Goal: Check status: Check status

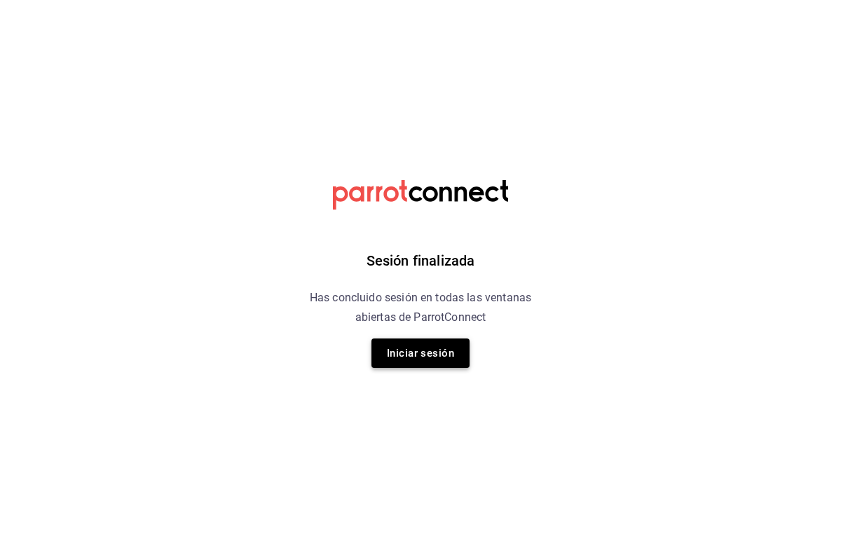
click at [435, 347] on button "Iniciar sesión" at bounding box center [421, 353] width 98 height 29
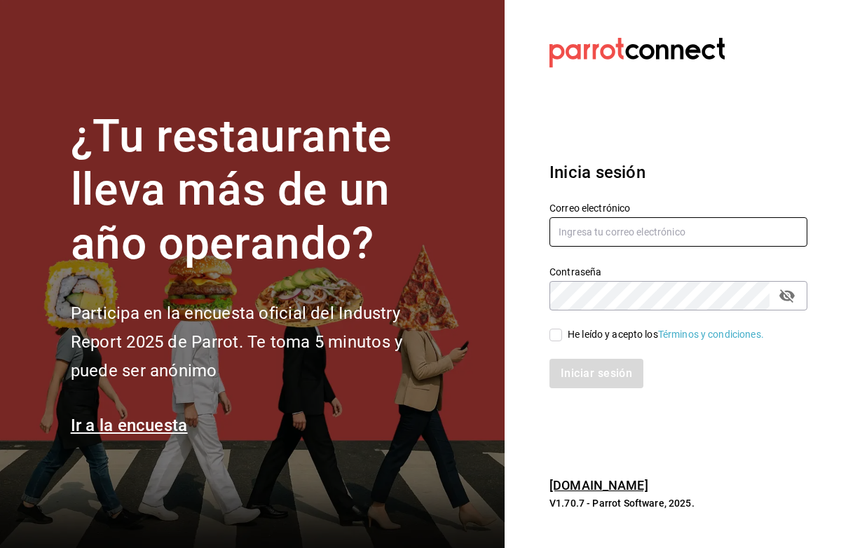
type input "[EMAIL_ADDRESS][DOMAIN_NAME]"
click at [555, 339] on input "He leído y acepto los Términos y condiciones." at bounding box center [556, 335] width 13 height 13
checkbox input "true"
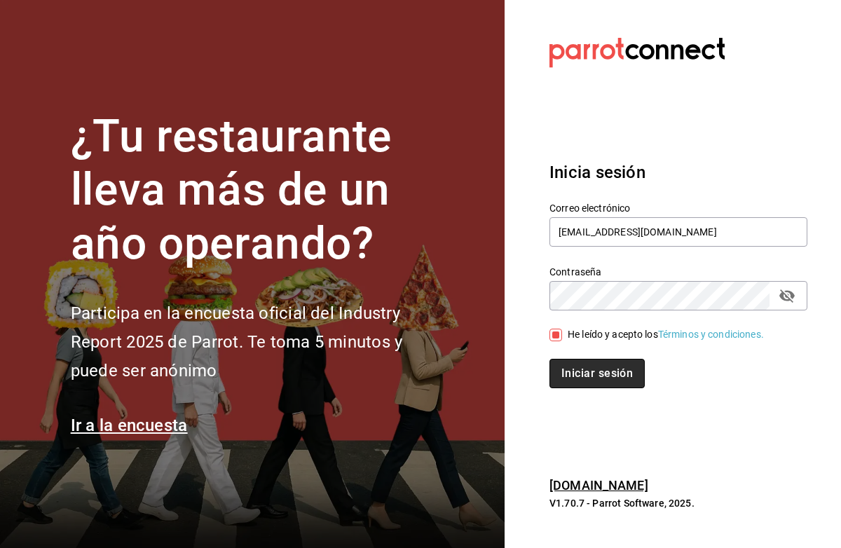
click at [569, 363] on button "Iniciar sesión" at bounding box center [597, 373] width 95 height 29
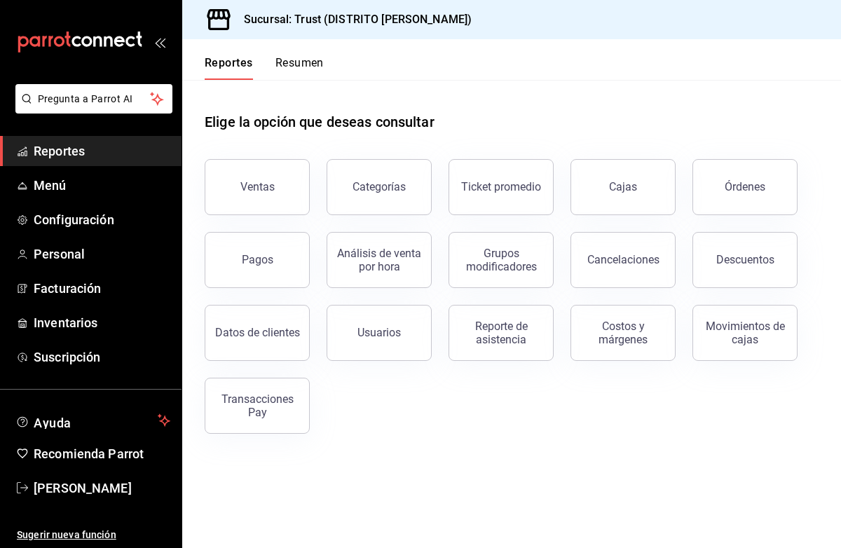
click at [315, 63] on button "Resumen" at bounding box center [299, 68] width 48 height 24
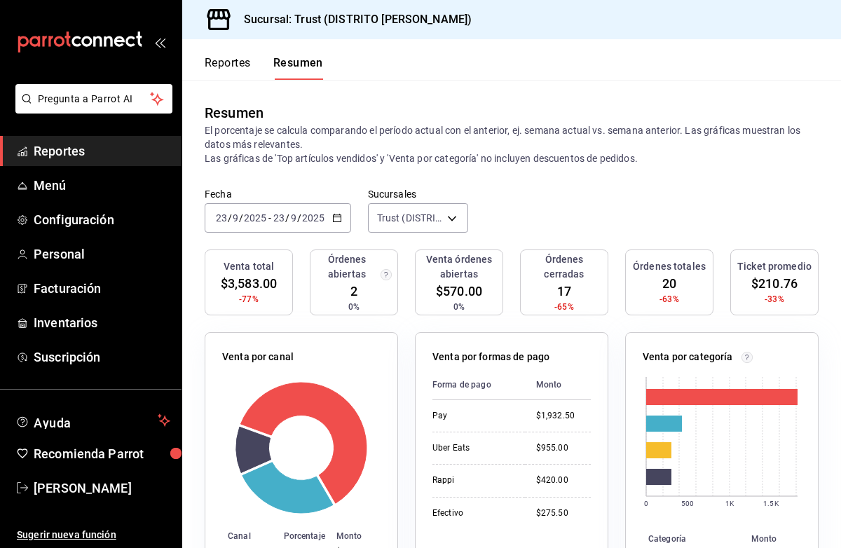
click at [342, 218] on div "2025-09-23 23 / 9 / 2025 - 2025-09-23 23 / 9 / 2025" at bounding box center [278, 217] width 147 height 29
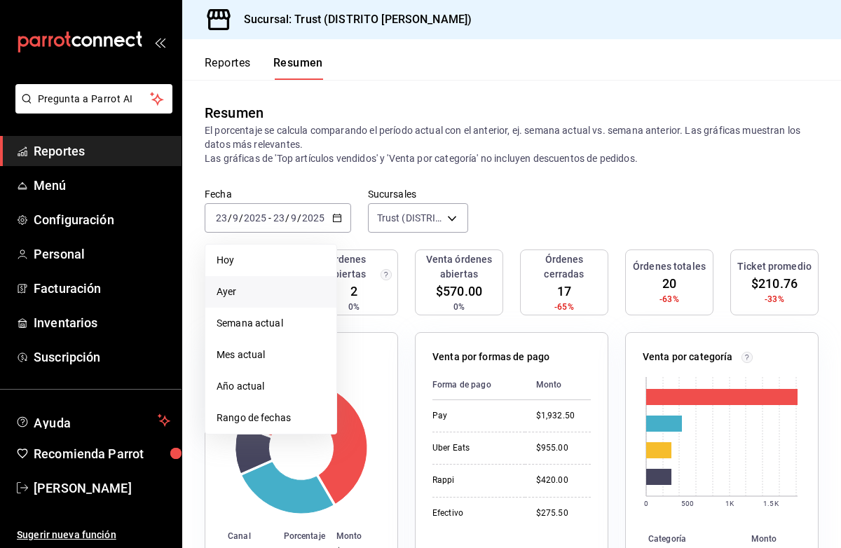
click at [290, 285] on span "Ayer" at bounding box center [271, 292] width 109 height 15
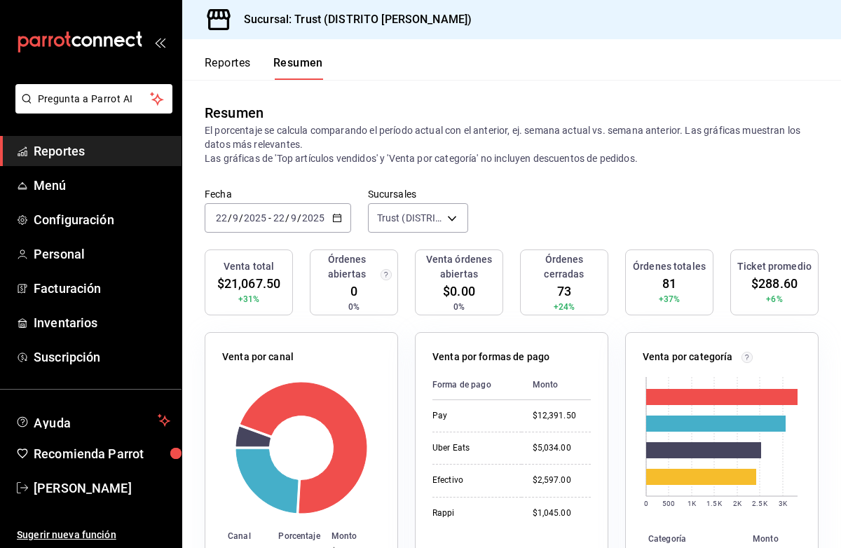
click at [334, 218] on icon "button" at bounding box center [337, 218] width 10 height 10
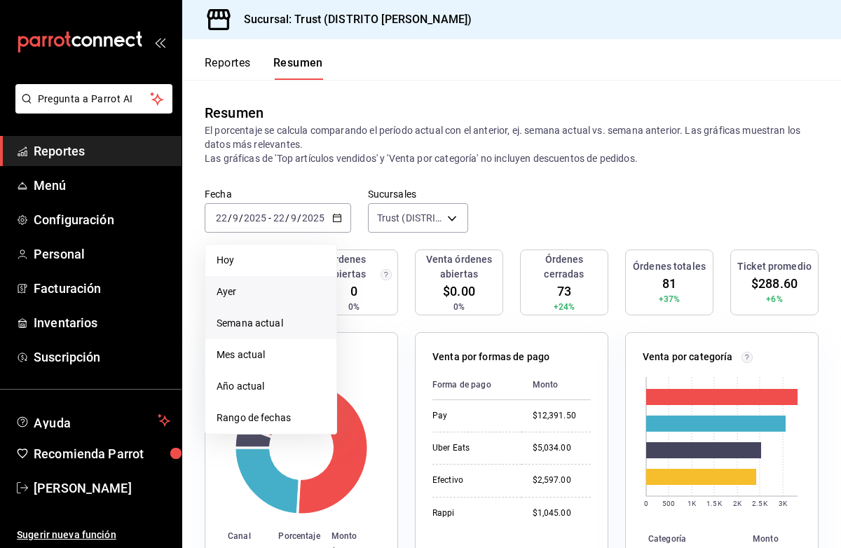
click at [281, 320] on span "Semana actual" at bounding box center [271, 323] width 109 height 15
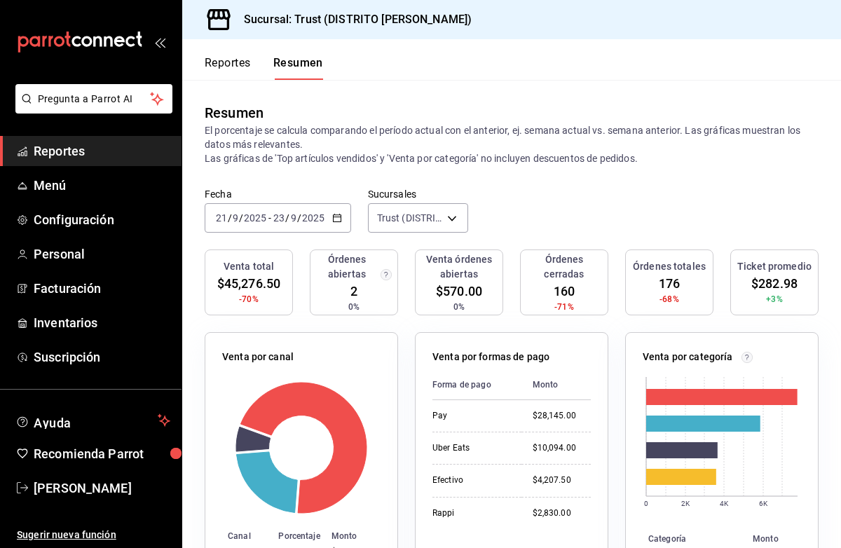
click at [339, 215] on \(Stroke\) "button" at bounding box center [337, 219] width 8 height 8
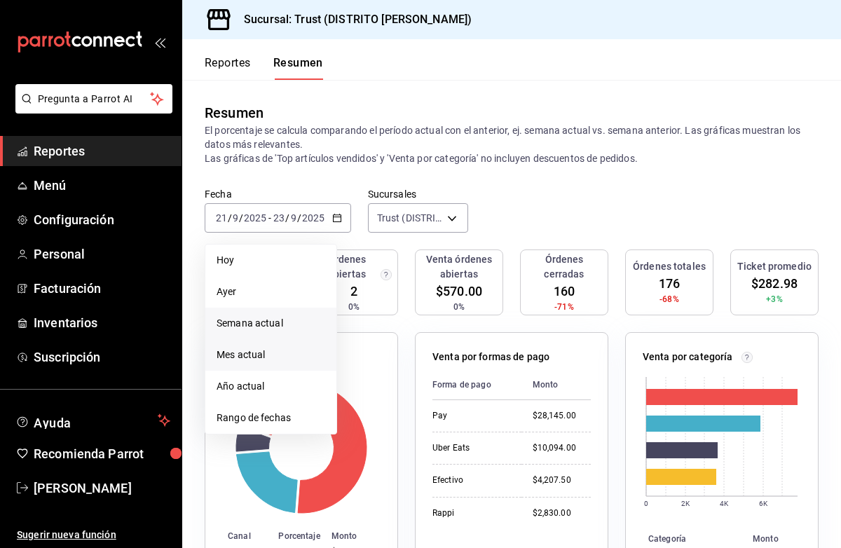
click at [283, 361] on span "Mes actual" at bounding box center [271, 355] width 109 height 15
